Goal: Task Accomplishment & Management: Manage account settings

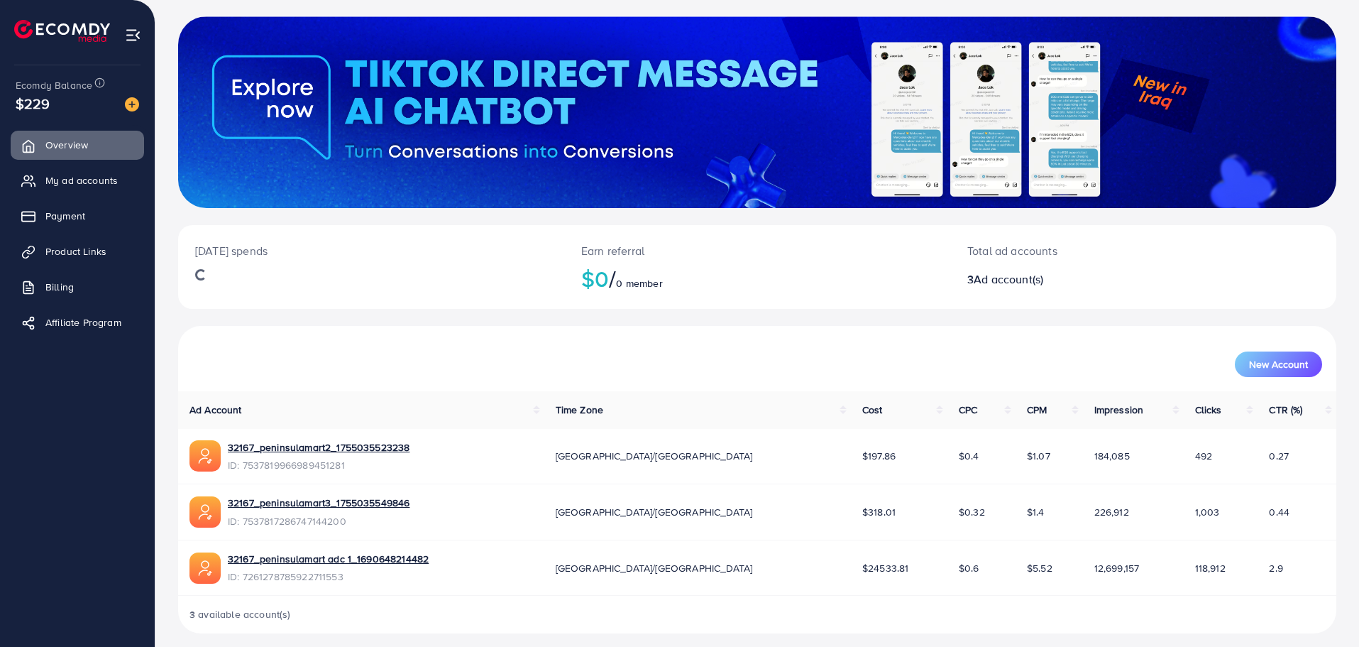
scroll to position [81, 0]
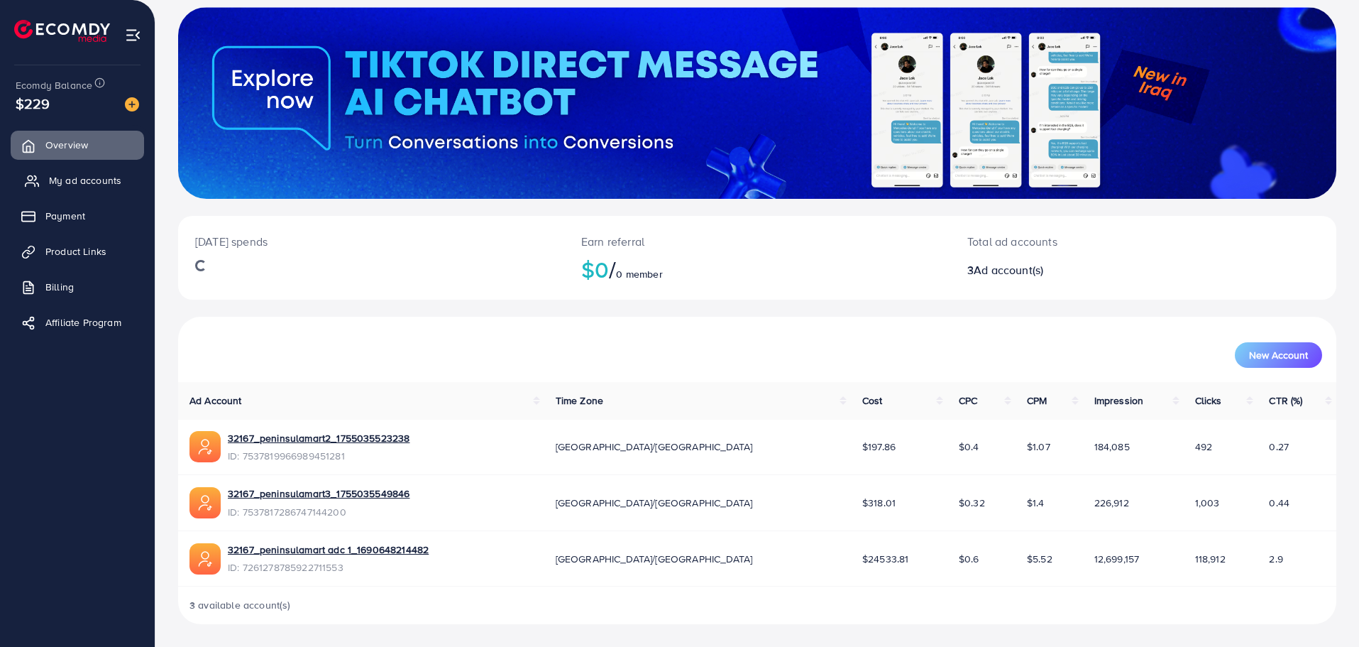
click at [82, 189] on link "My ad accounts" at bounding box center [77, 180] width 133 height 28
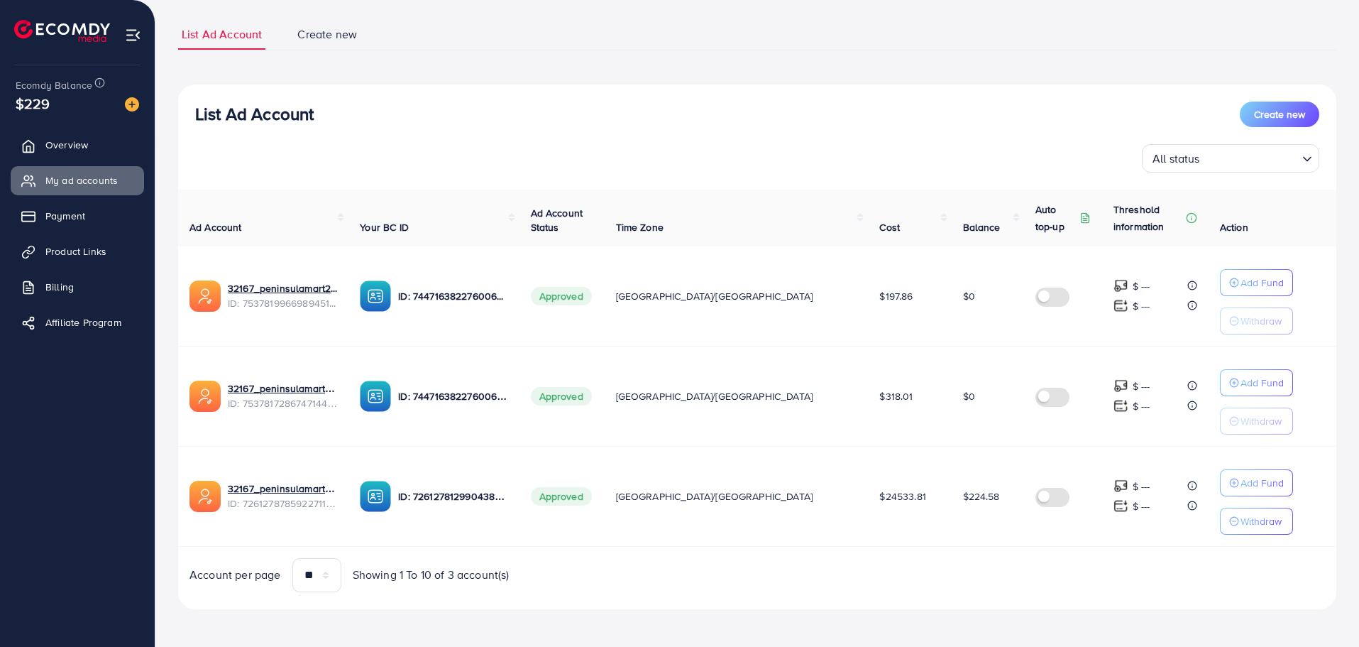
scroll to position [88, 0]
click at [105, 187] on span "My ad accounts" at bounding box center [85, 180] width 72 height 14
